Goal: Find specific fact: Find specific fact

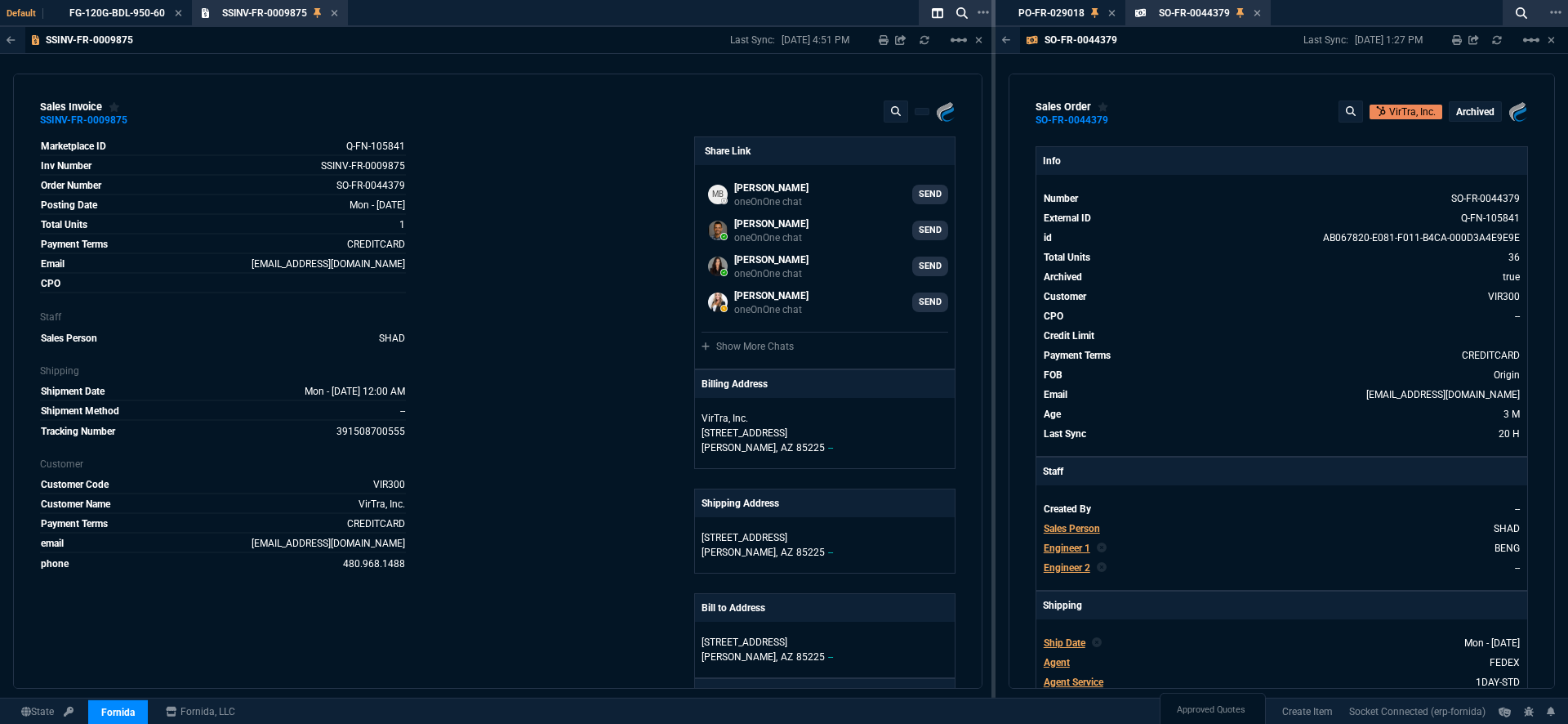
select select "19: totals"
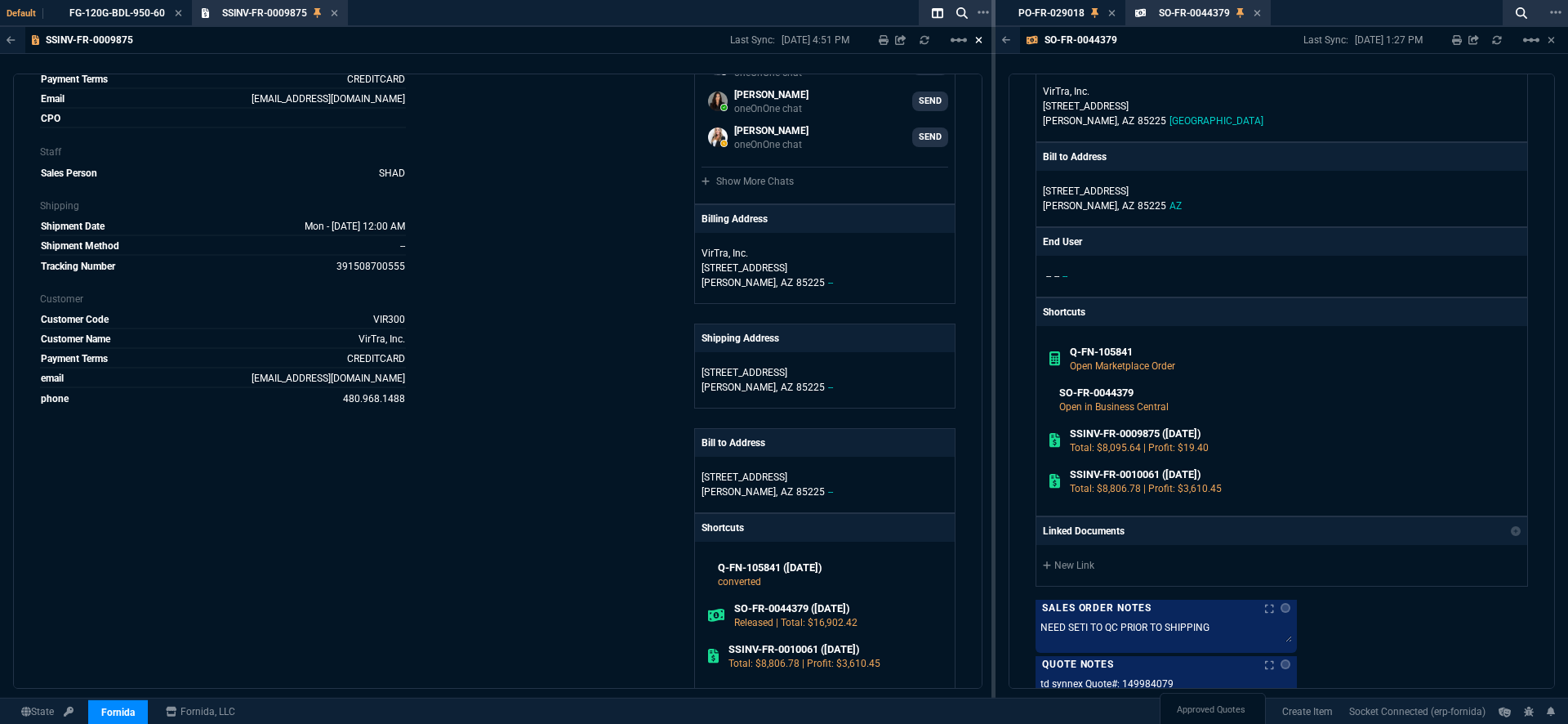
click at [978, 37] on icon at bounding box center [978, 40] width 8 height 10
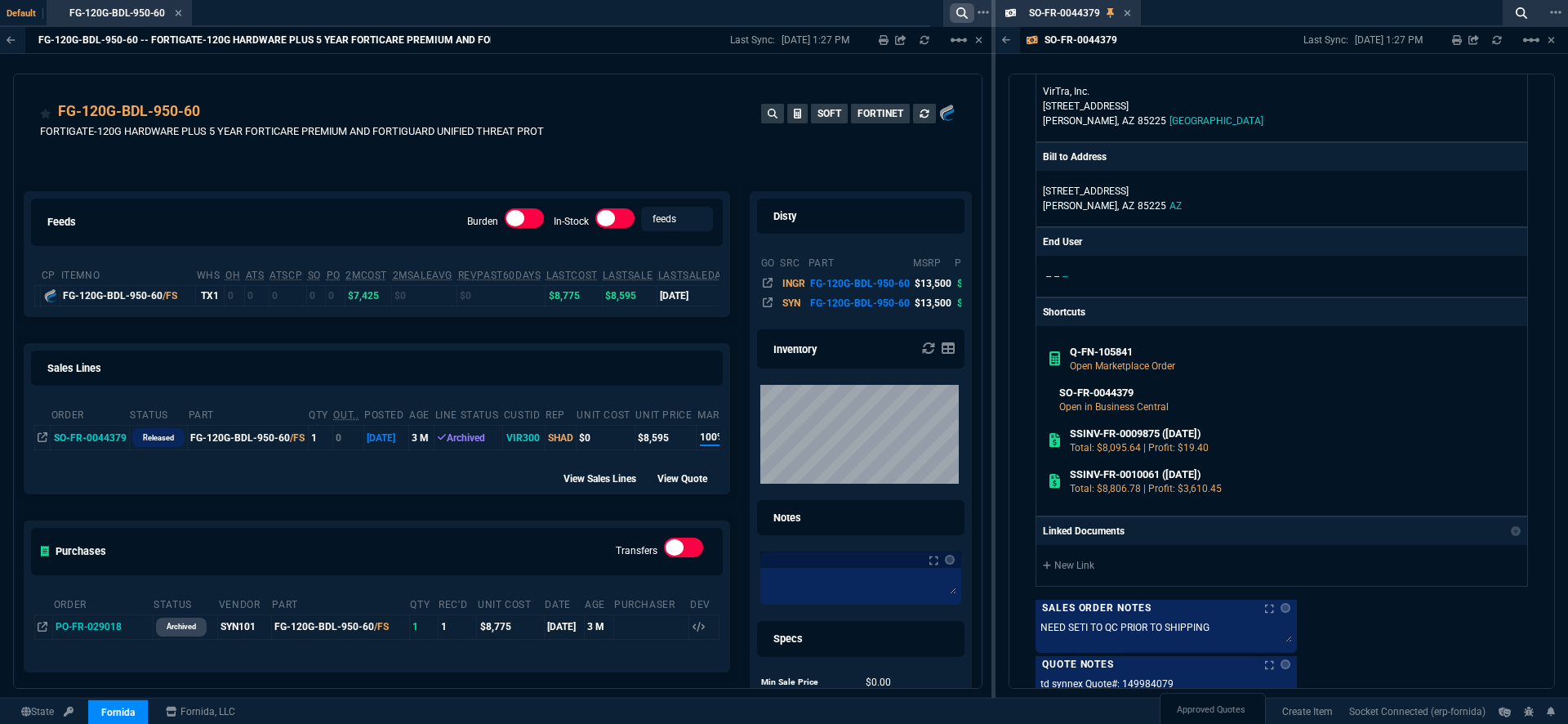
click at [958, 21] on nx-icon at bounding box center [962, 12] width 25 height 20
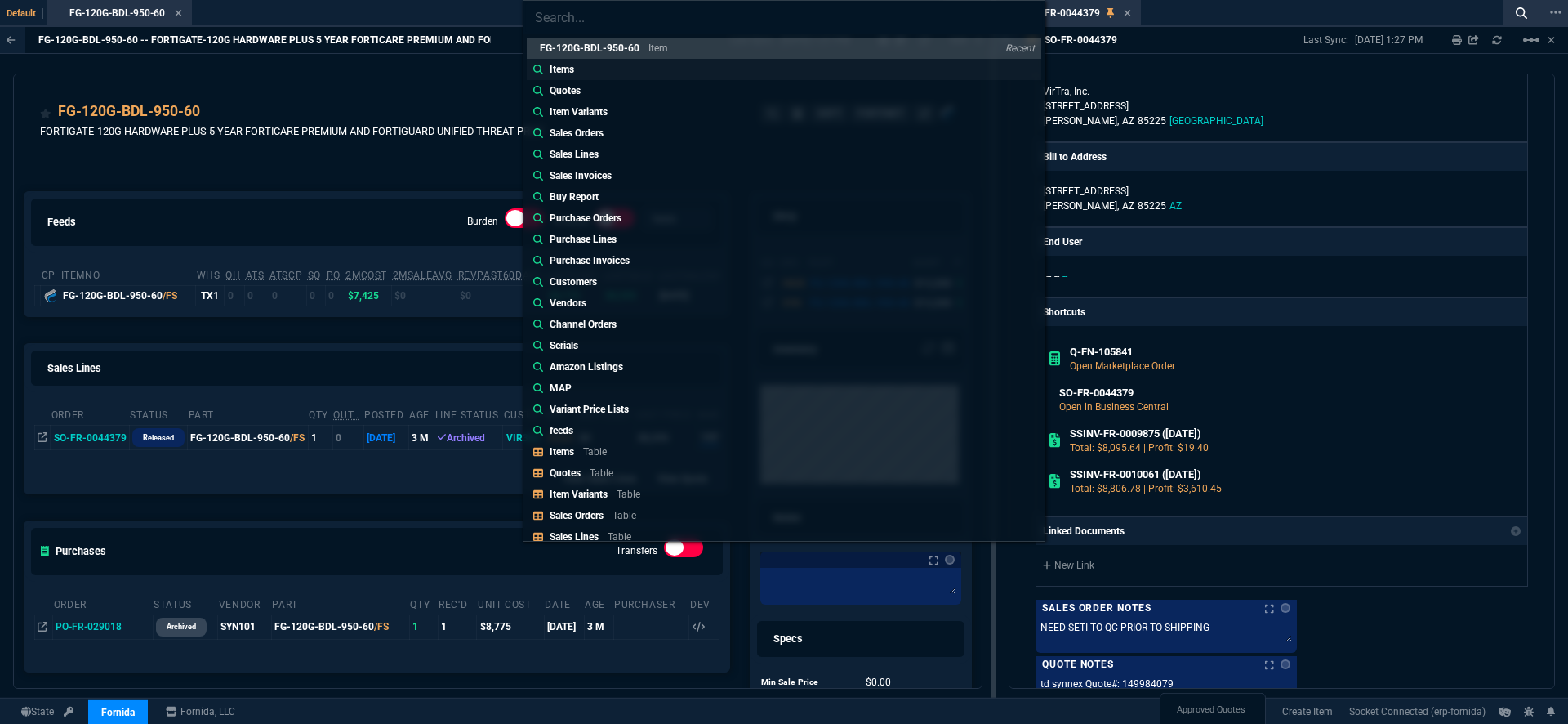
click at [662, 71] on link "Items" at bounding box center [784, 69] width 514 height 21
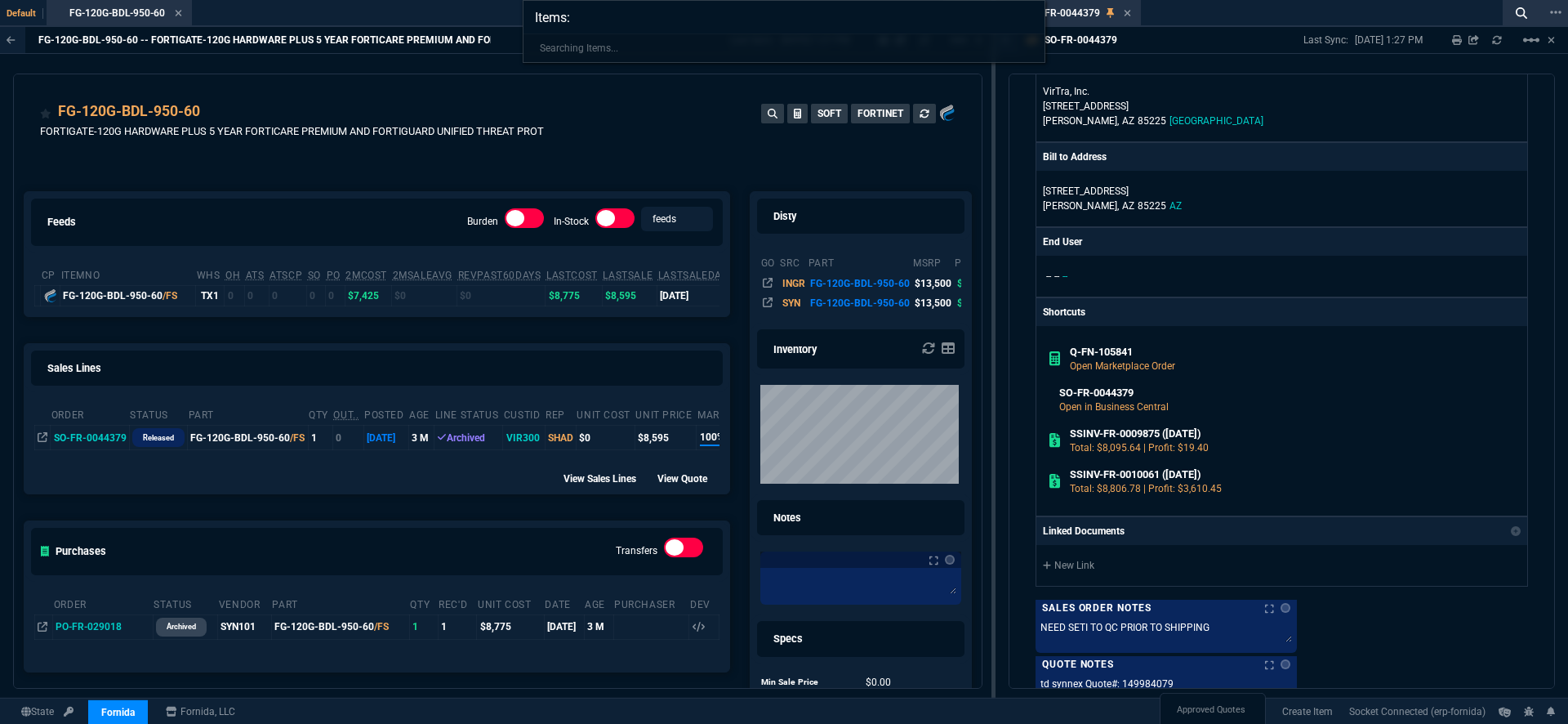
paste input "FG-120G-BDL-950-60"
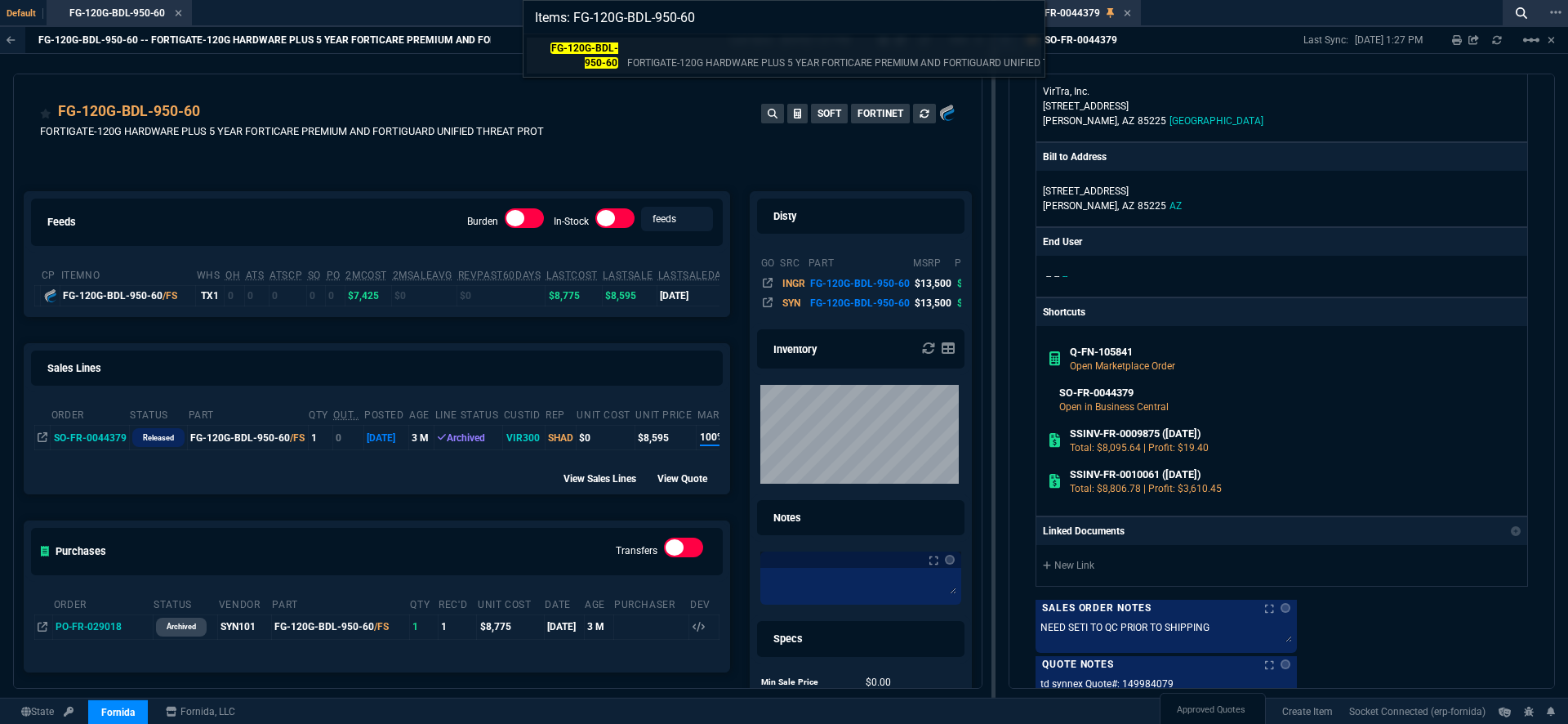
type input "Items: FG-120G-BDL-950-60"
click at [700, 65] on p "FORTIGATE-120G HARDWARE PLUS 5 YEAR FORTICARE PREMIUM AND FORTIGUARD UNIFIED TH…" at bounding box center [866, 62] width 478 height 14
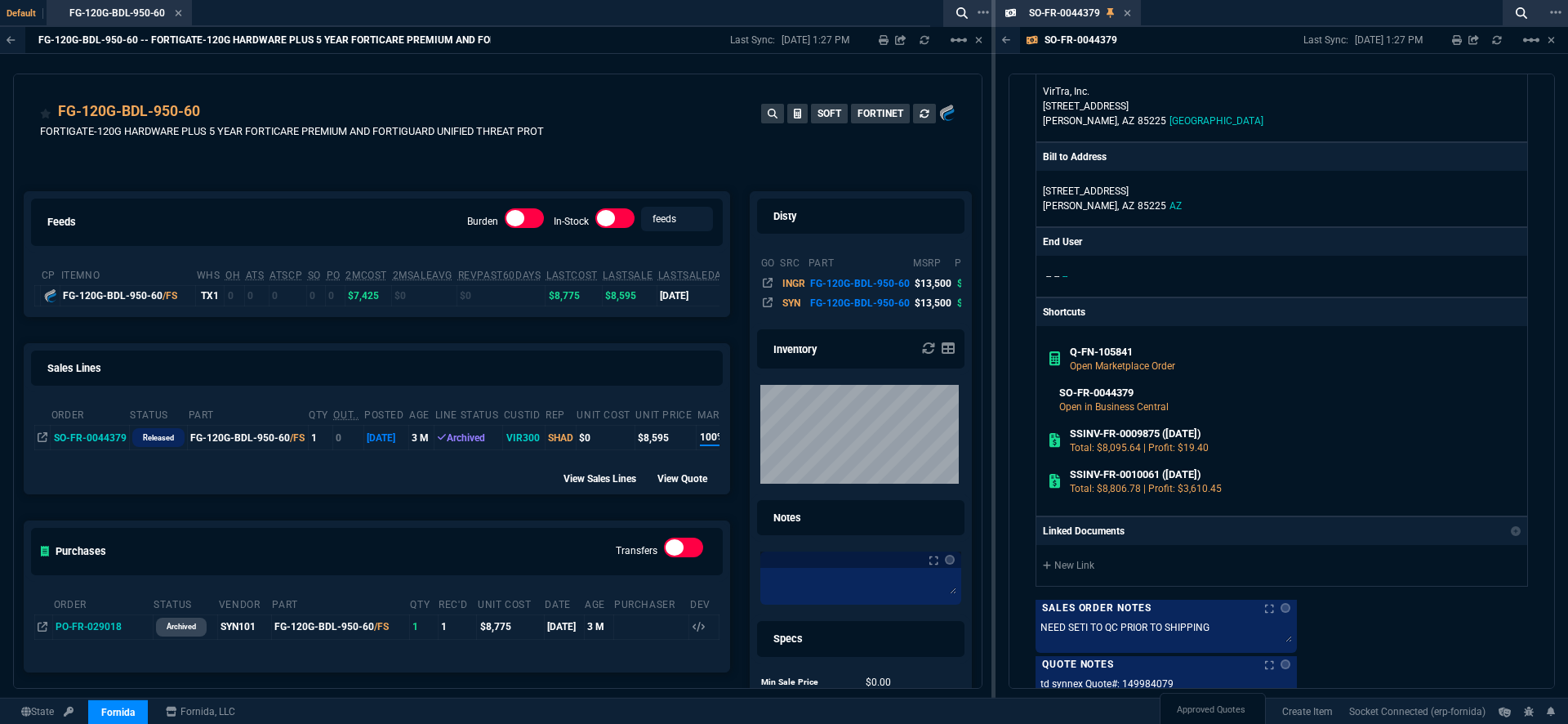
click at [565, 295] on td "$8,775" at bounding box center [573, 295] width 56 height 20
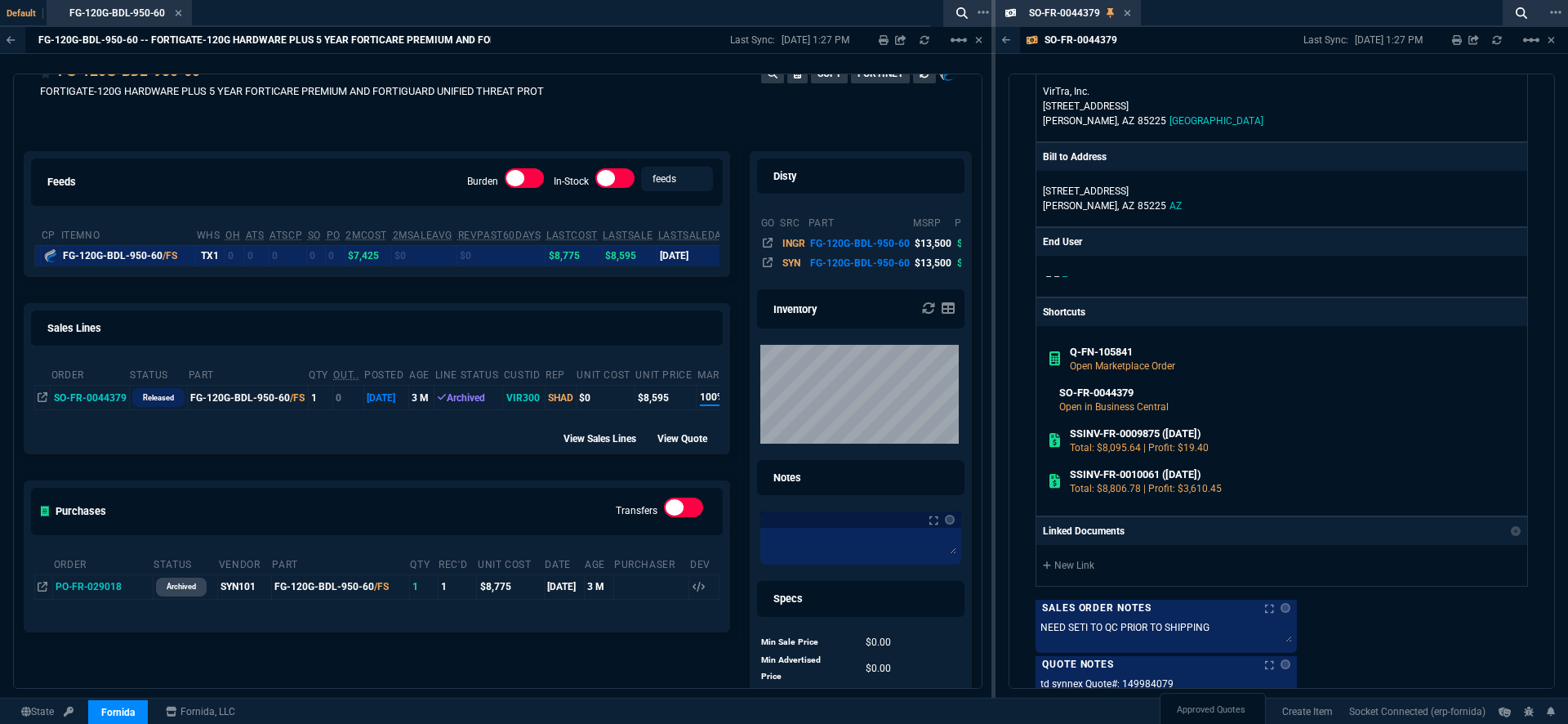
scroll to position [41, 0]
click at [356, 261] on td "$7,425" at bounding box center [367, 254] width 47 height 20
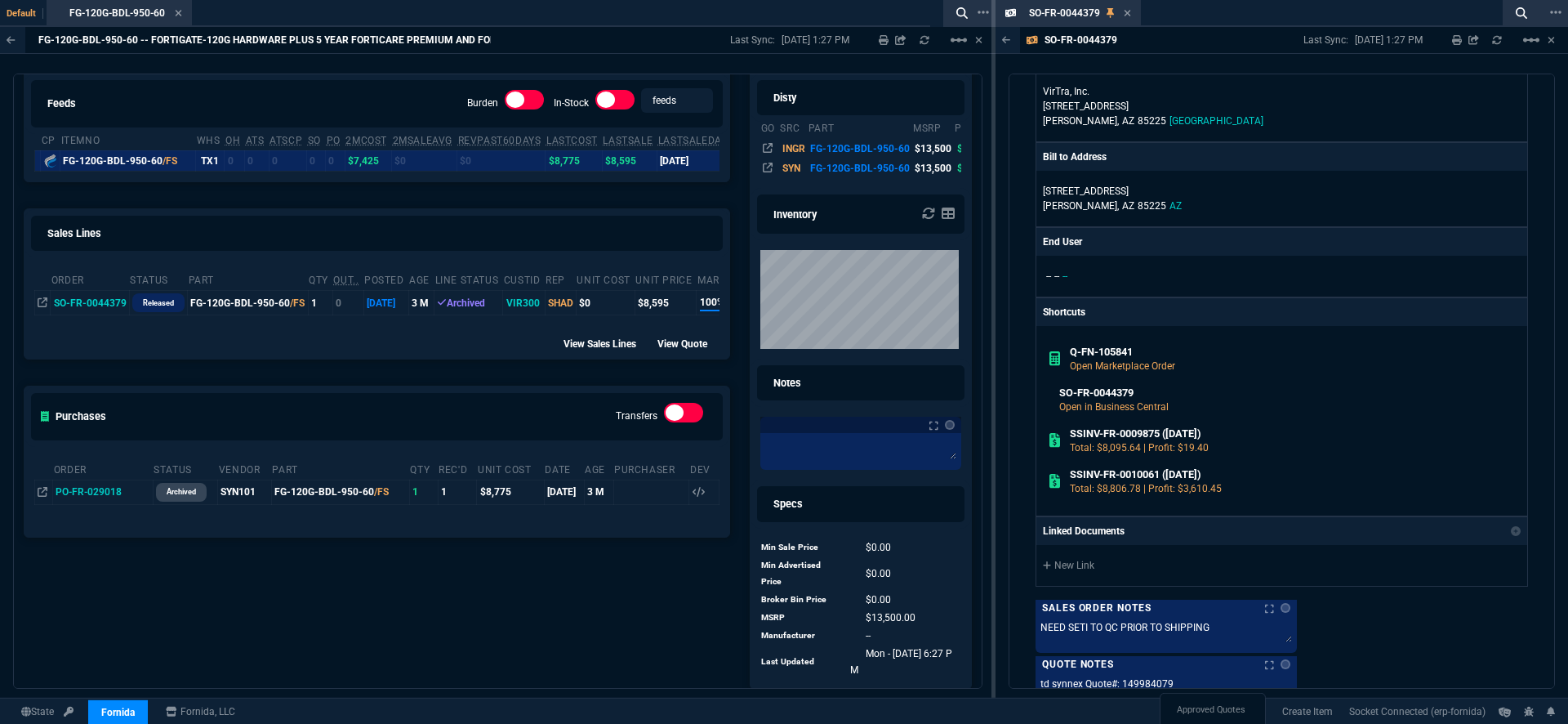
scroll to position [201, 0]
